Goal: Navigation & Orientation: Find specific page/section

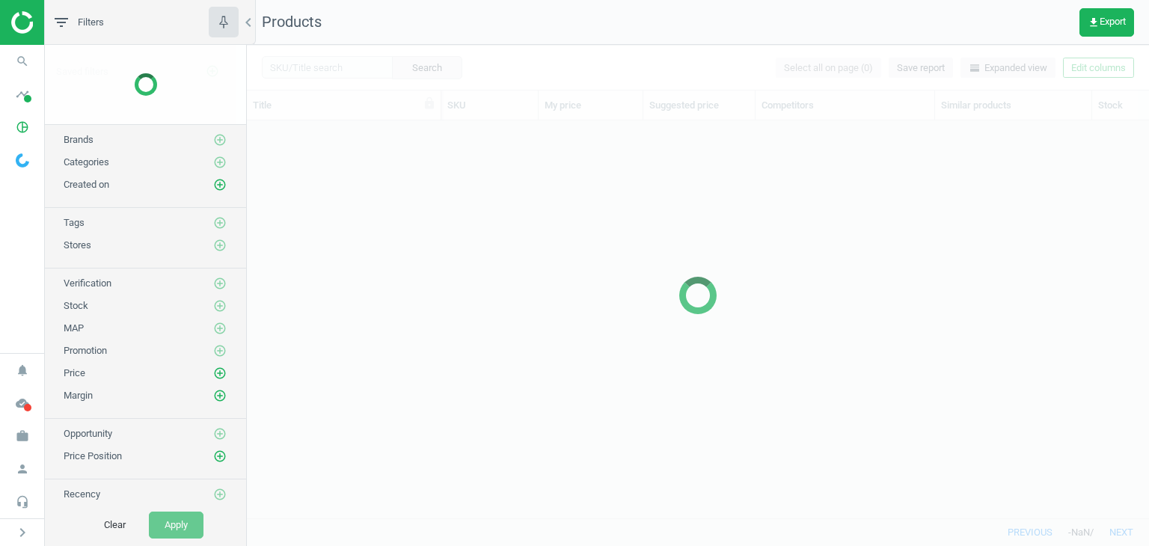
scroll to position [375, 890]
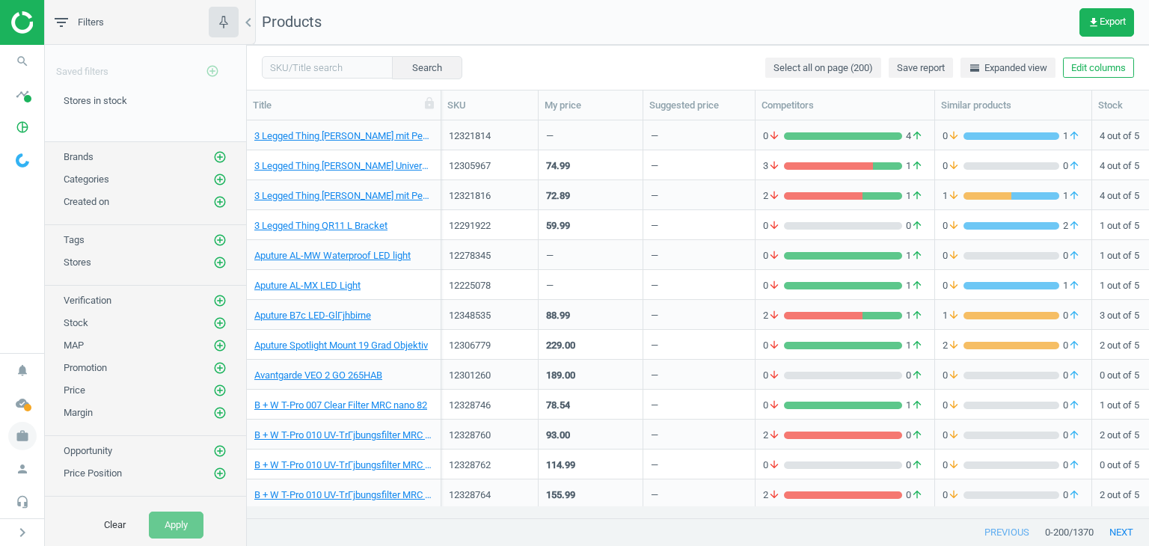
click at [39, 432] on span "work" at bounding box center [22, 436] width 45 height 33
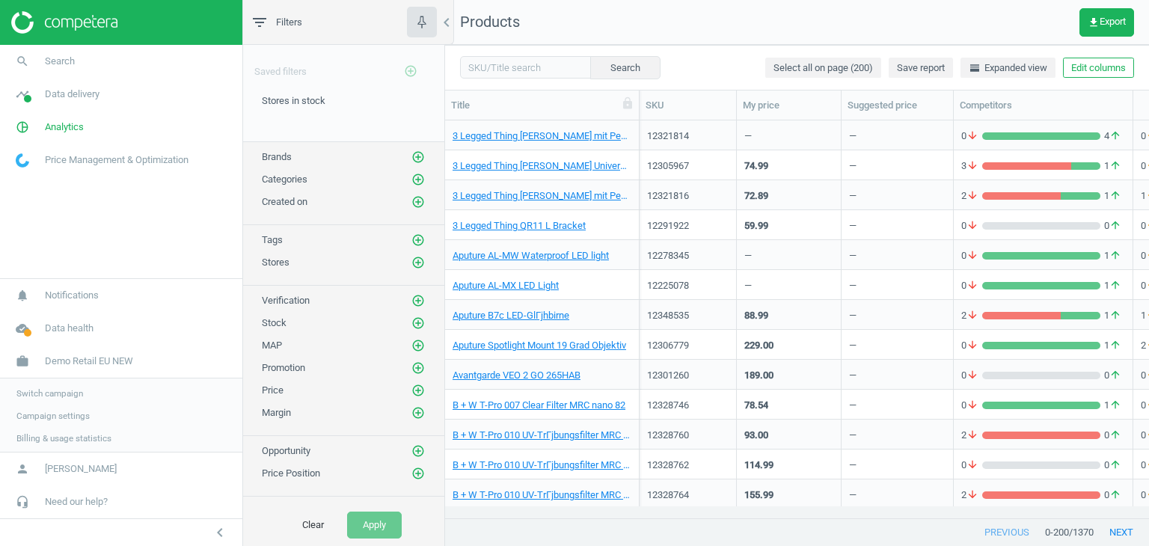
scroll to position [12, 12]
click at [30, 435] on span "Billing & usage statistics" at bounding box center [63, 438] width 95 height 12
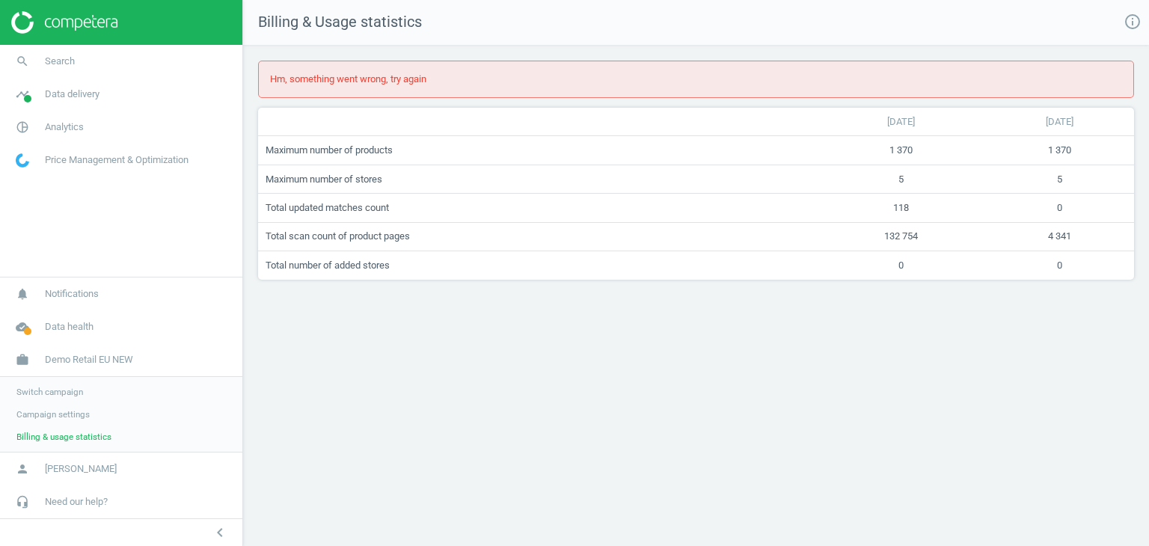
click at [74, 411] on span "Campaign settings" at bounding box center [52, 414] width 73 height 12
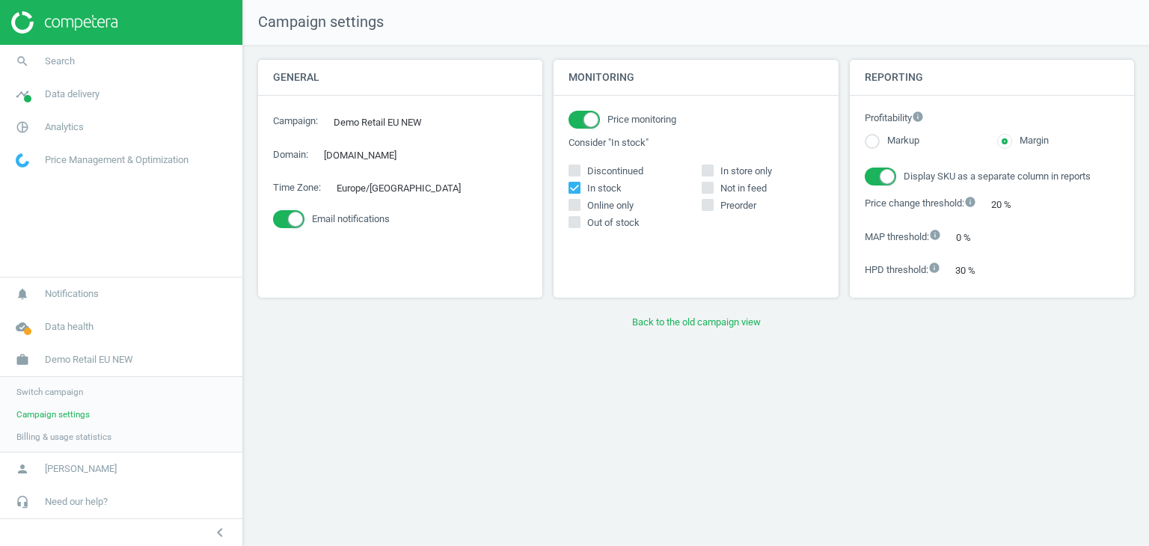
click at [57, 387] on span "Switch campaign" at bounding box center [49, 392] width 67 height 12
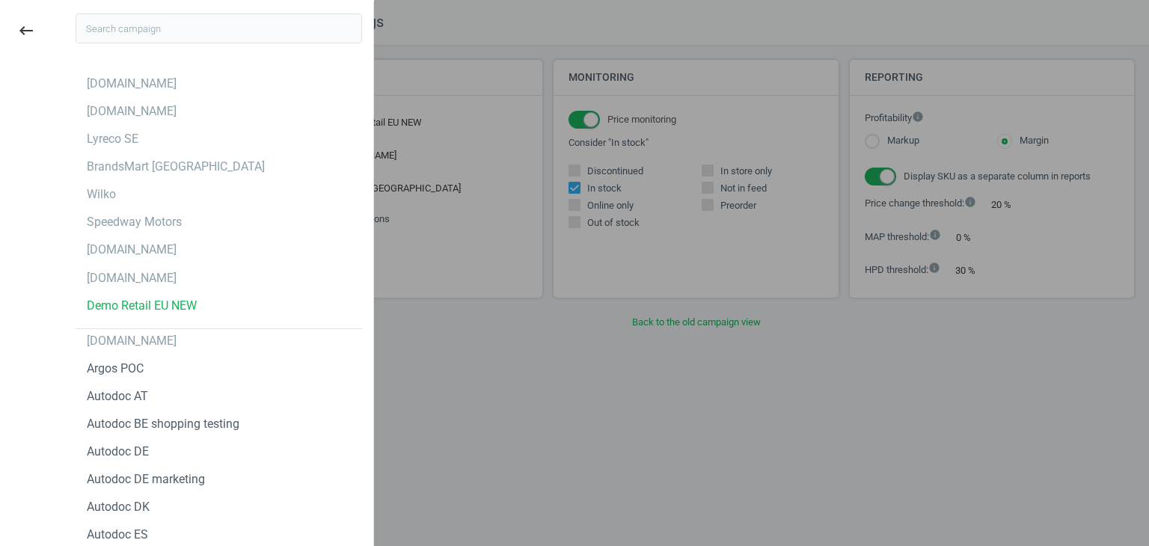
click at [156, 27] on input "text" at bounding box center [219, 28] width 286 height 30
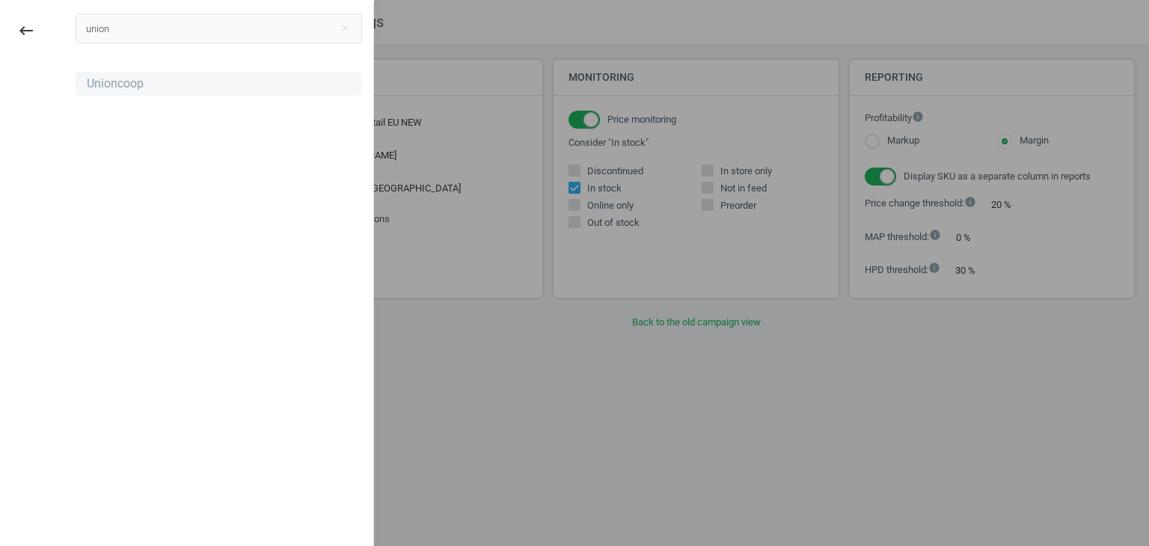
type input "union"
click at [169, 88] on div "Unioncoop" at bounding box center [219, 84] width 286 height 24
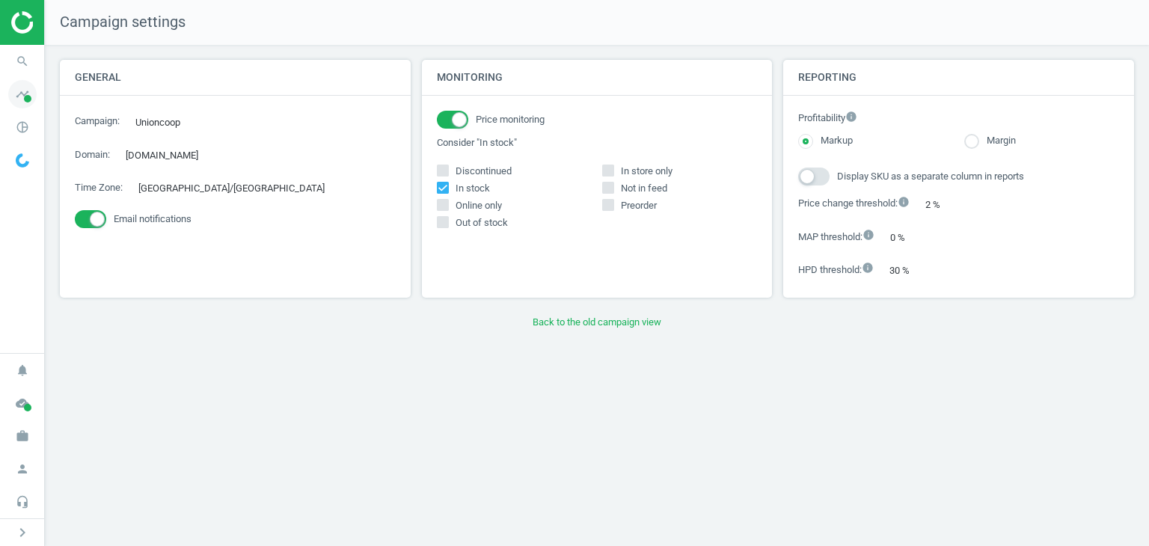
click at [27, 101] on span at bounding box center [27, 98] width 7 height 7
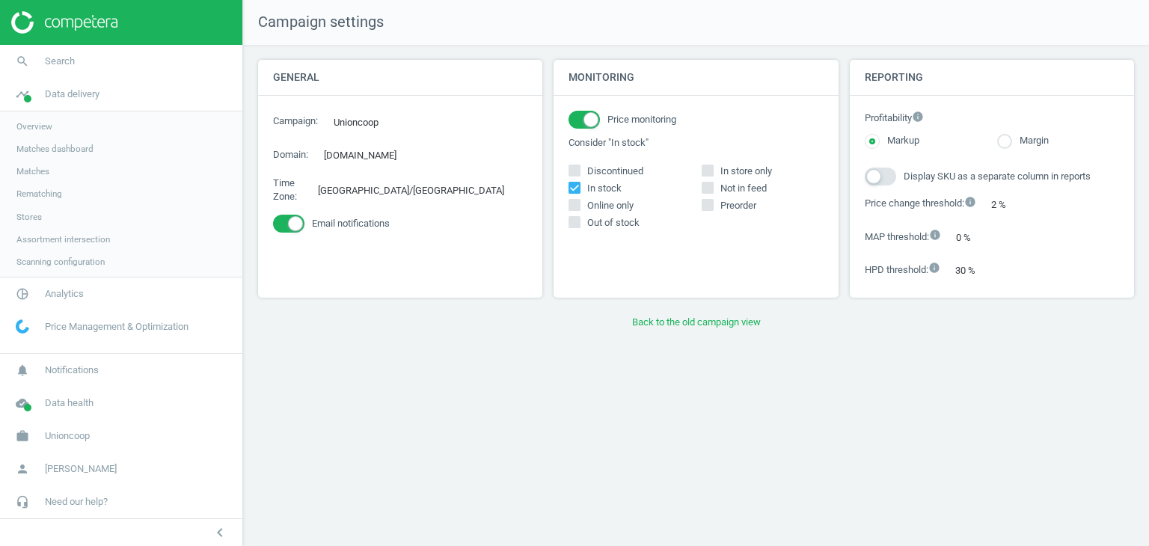
click at [30, 216] on span "Stores" at bounding box center [28, 217] width 25 height 12
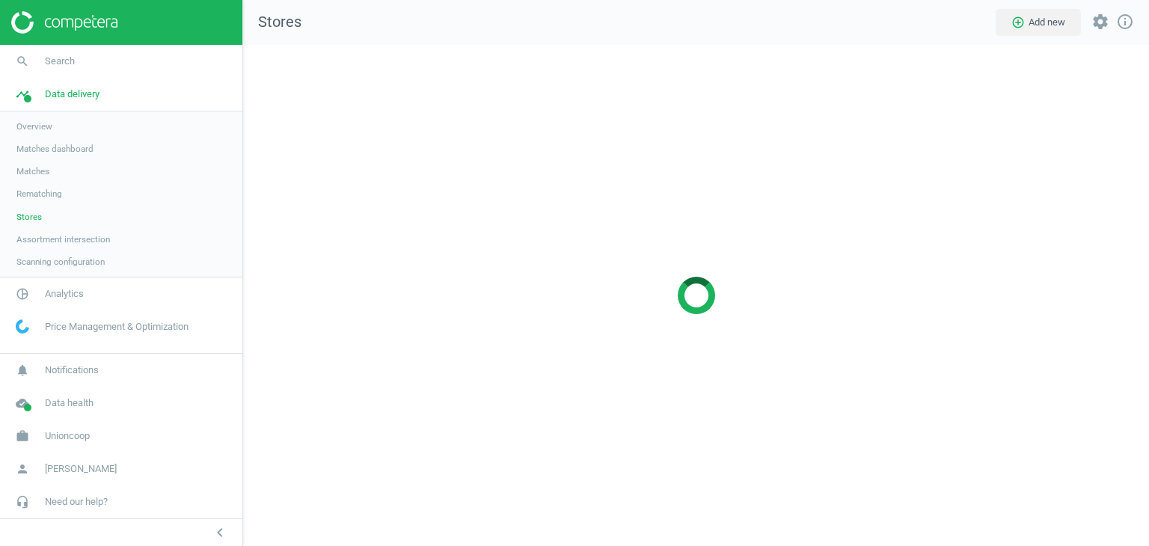
scroll to position [524, 928]
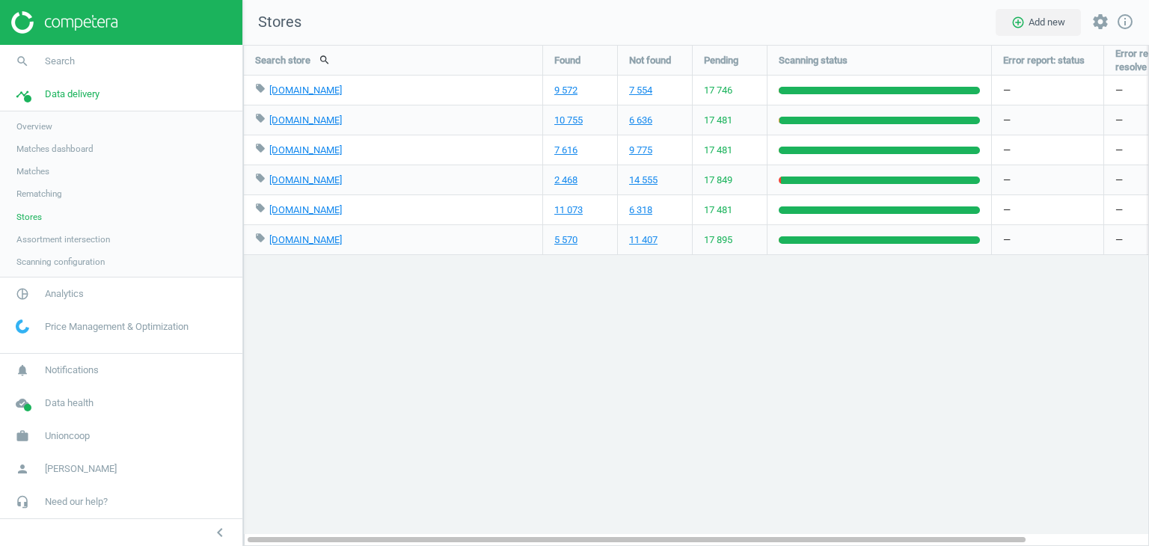
click at [221, 521] on div "chevron_left" at bounding box center [121, 532] width 242 height 28
click at [215, 530] on icon "chevron_left" at bounding box center [220, 533] width 18 height 18
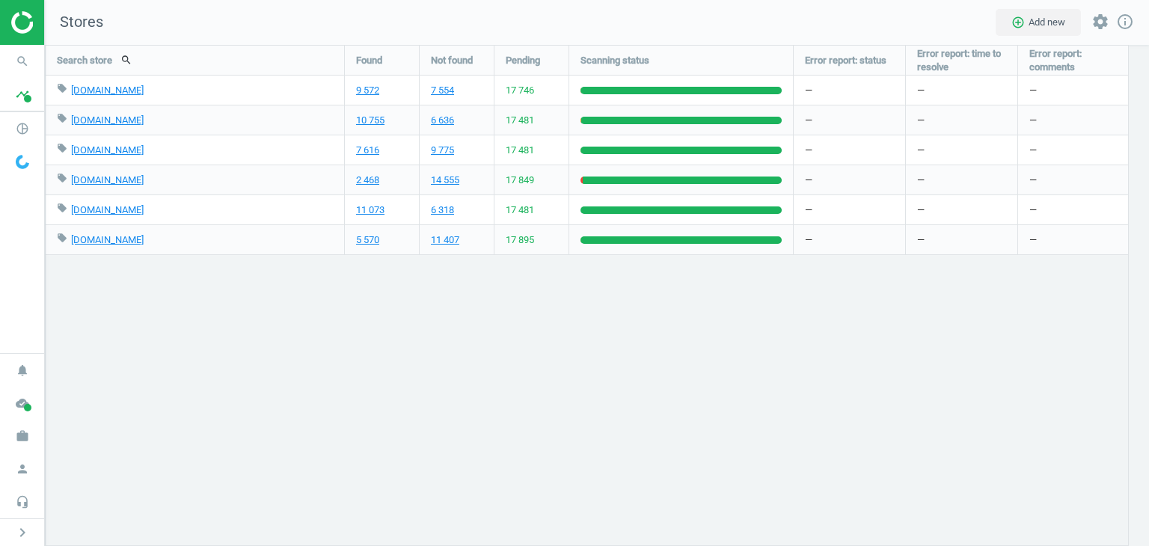
scroll to position [524, 1127]
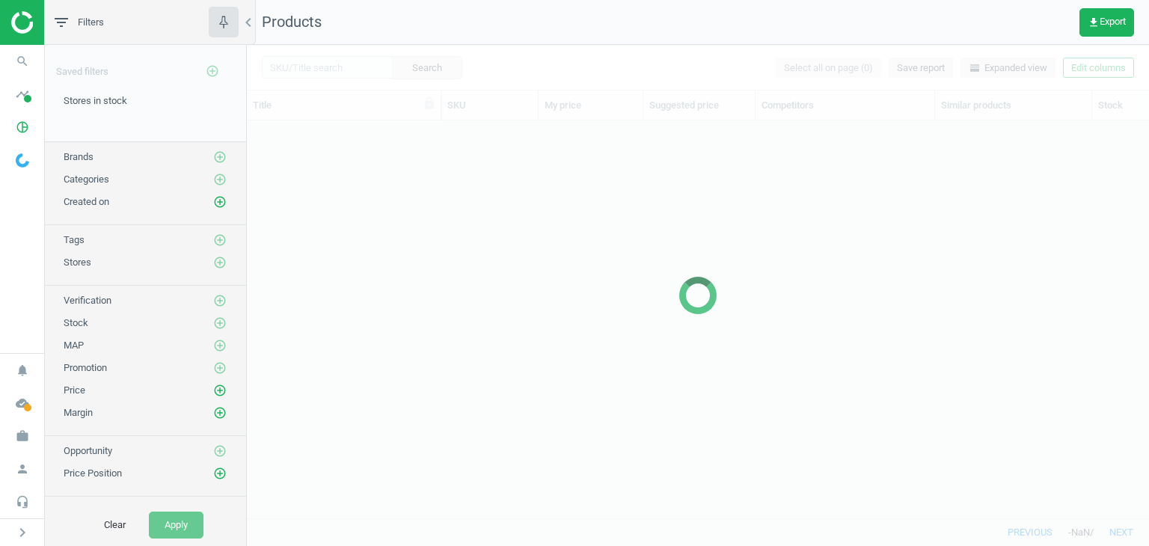
scroll to position [375, 890]
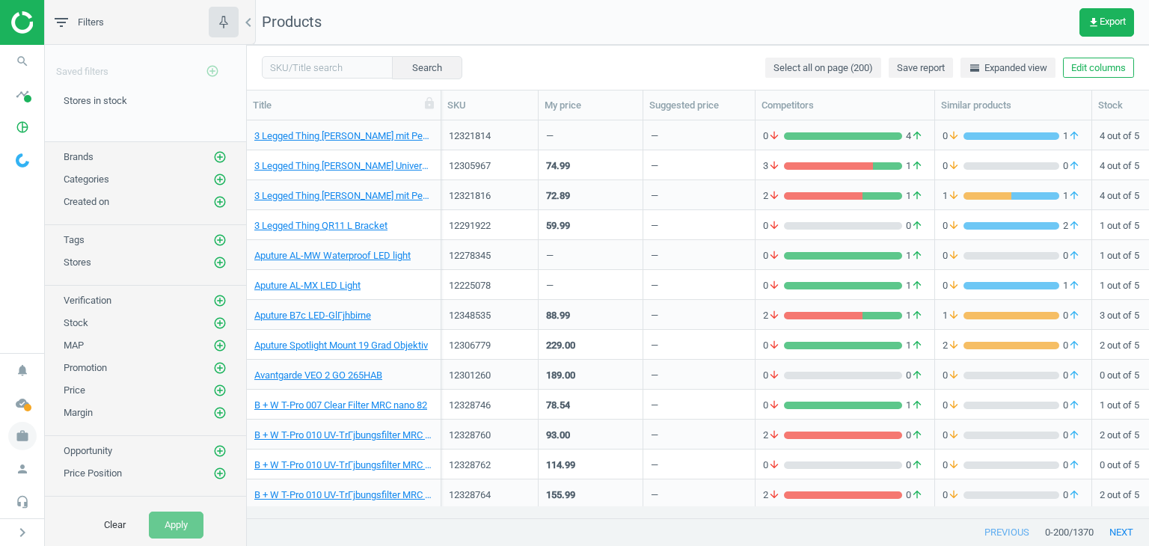
click at [28, 442] on icon "work" at bounding box center [22, 436] width 28 height 28
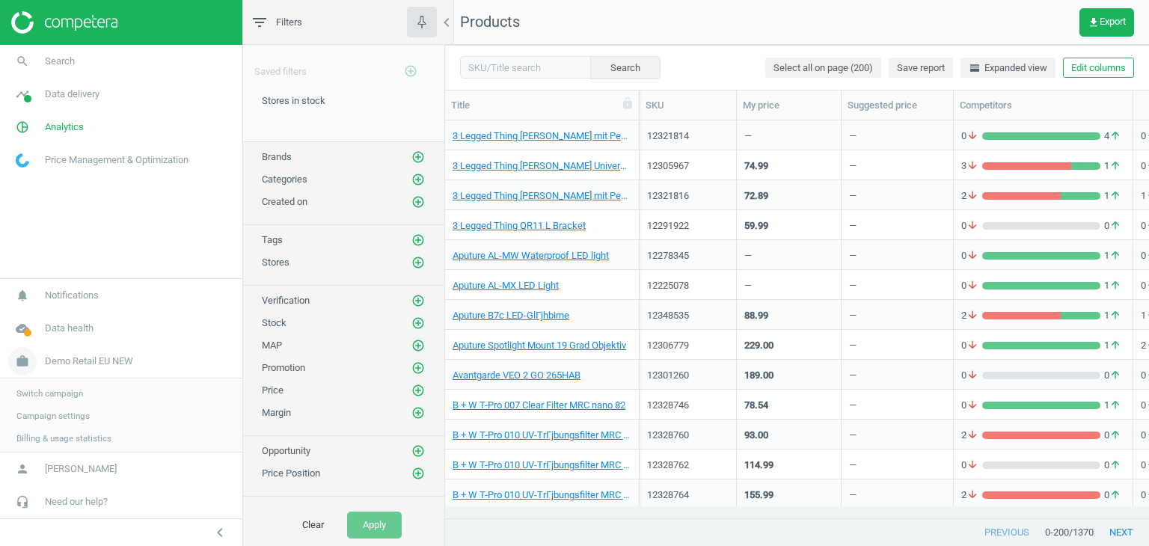
scroll to position [375, 693]
click at [47, 396] on span "Switch campaign" at bounding box center [49, 392] width 67 height 12
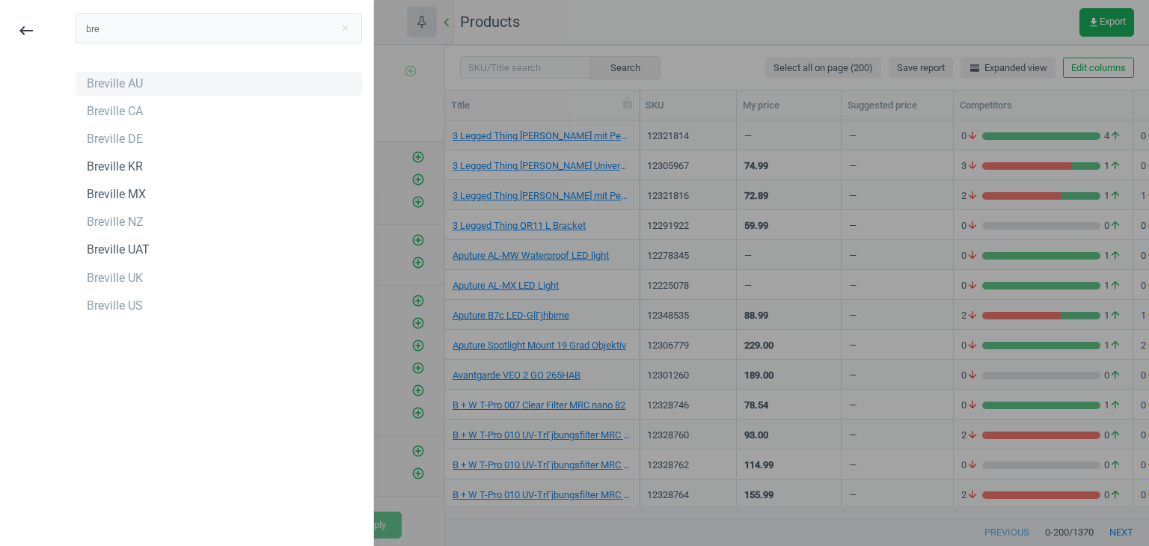
type input "bre"
click at [138, 88] on div "Breville AU" at bounding box center [115, 84] width 56 height 16
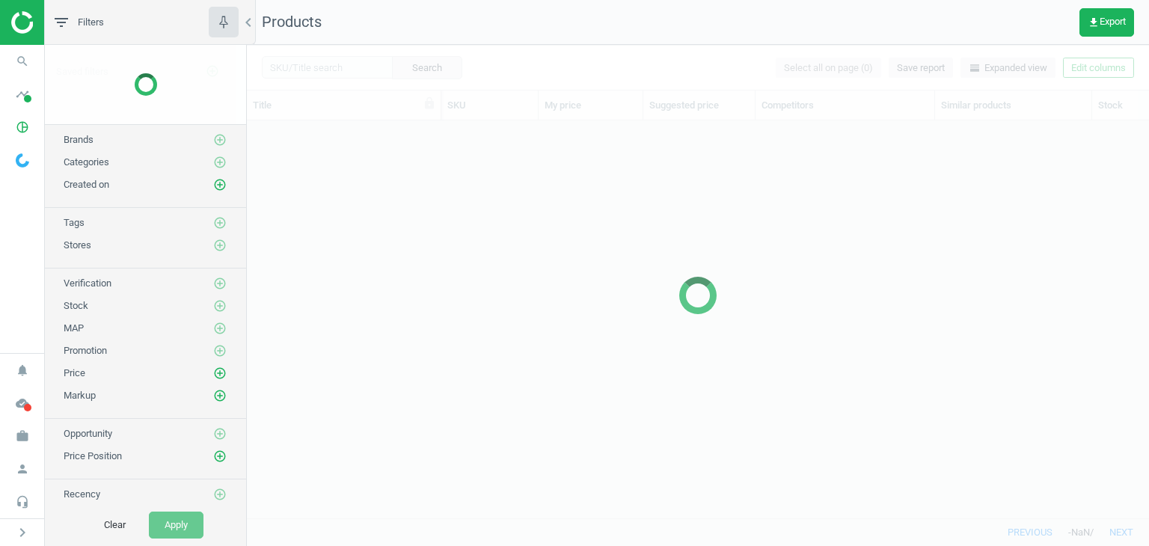
scroll to position [375, 890]
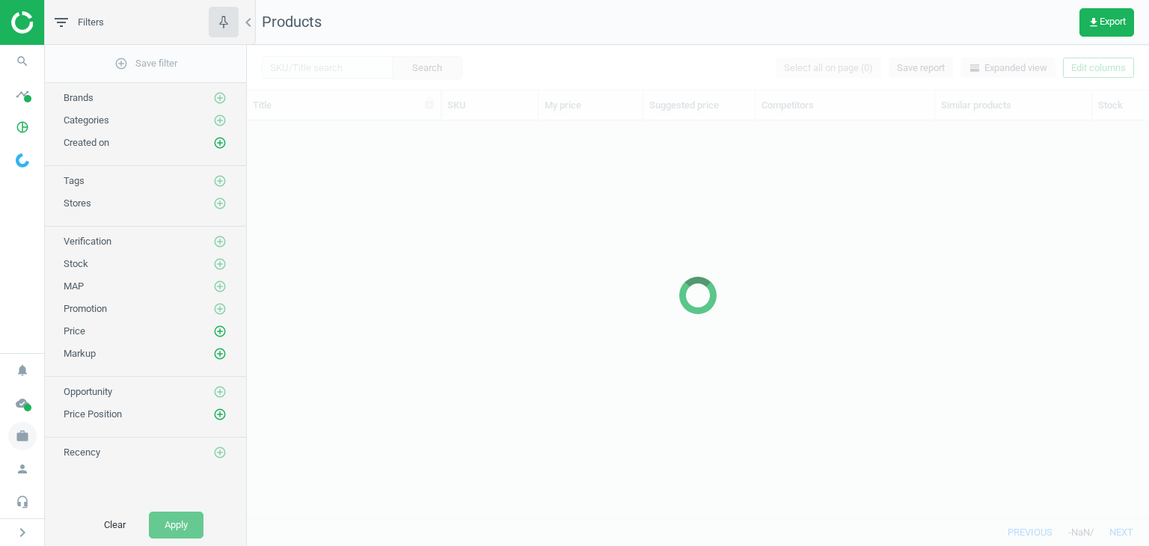
click at [30, 446] on icon "work" at bounding box center [22, 436] width 28 height 28
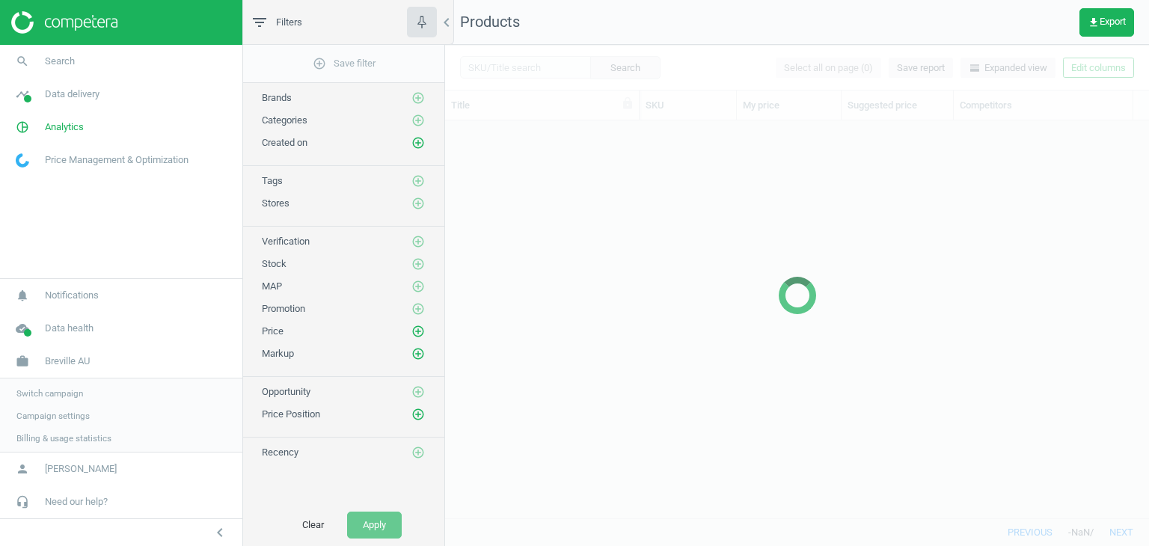
scroll to position [375, 693]
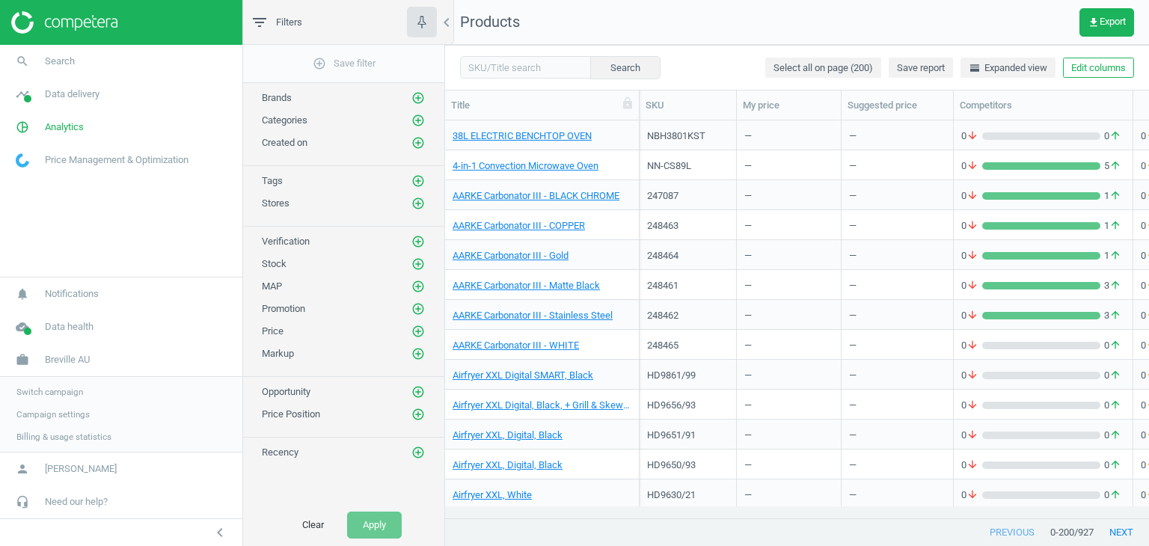
click at [69, 413] on span "Campaign settings" at bounding box center [52, 414] width 73 height 12
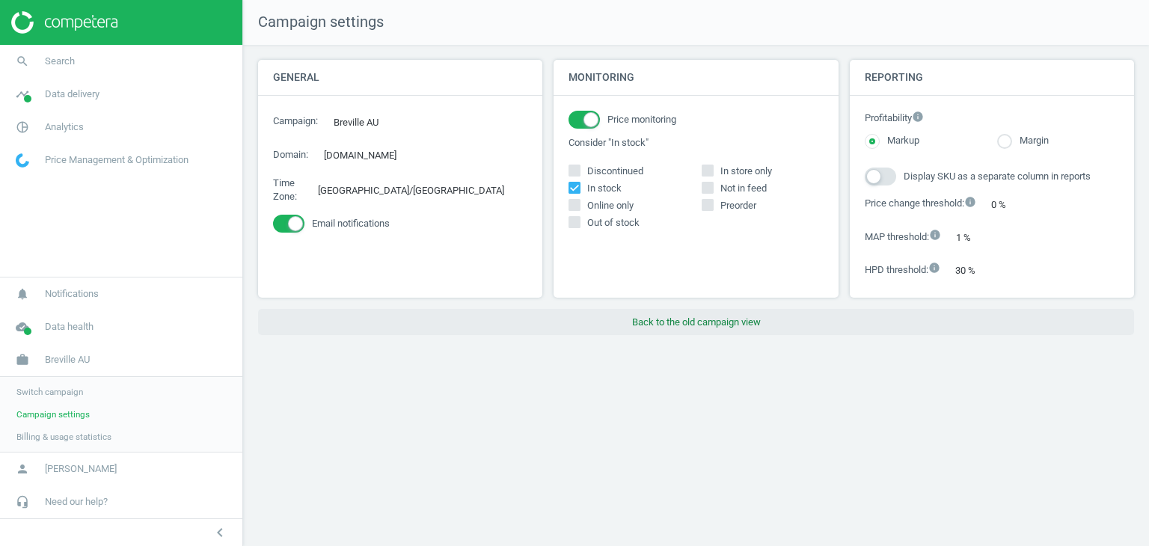
click at [682, 322] on button "Back to the old campaign view" at bounding box center [696, 322] width 876 height 27
